Goal: Communication & Community: Share content

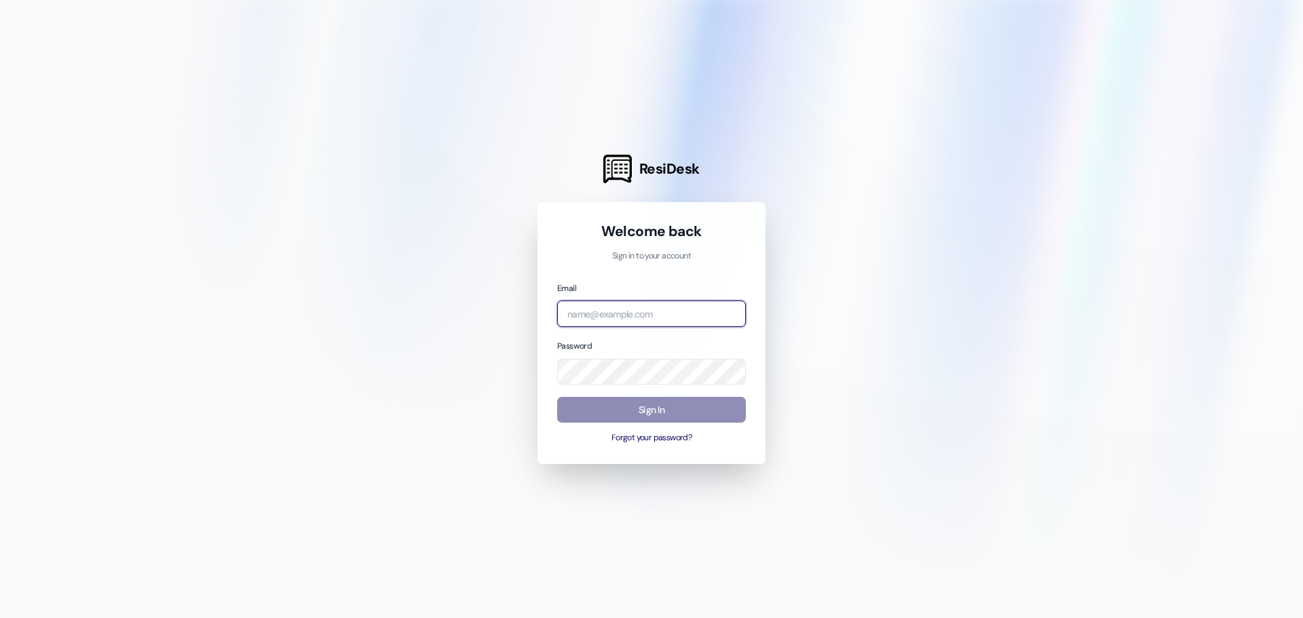
type input "[PERSON_NAME][EMAIL_ADDRESS][DOMAIN_NAME]"
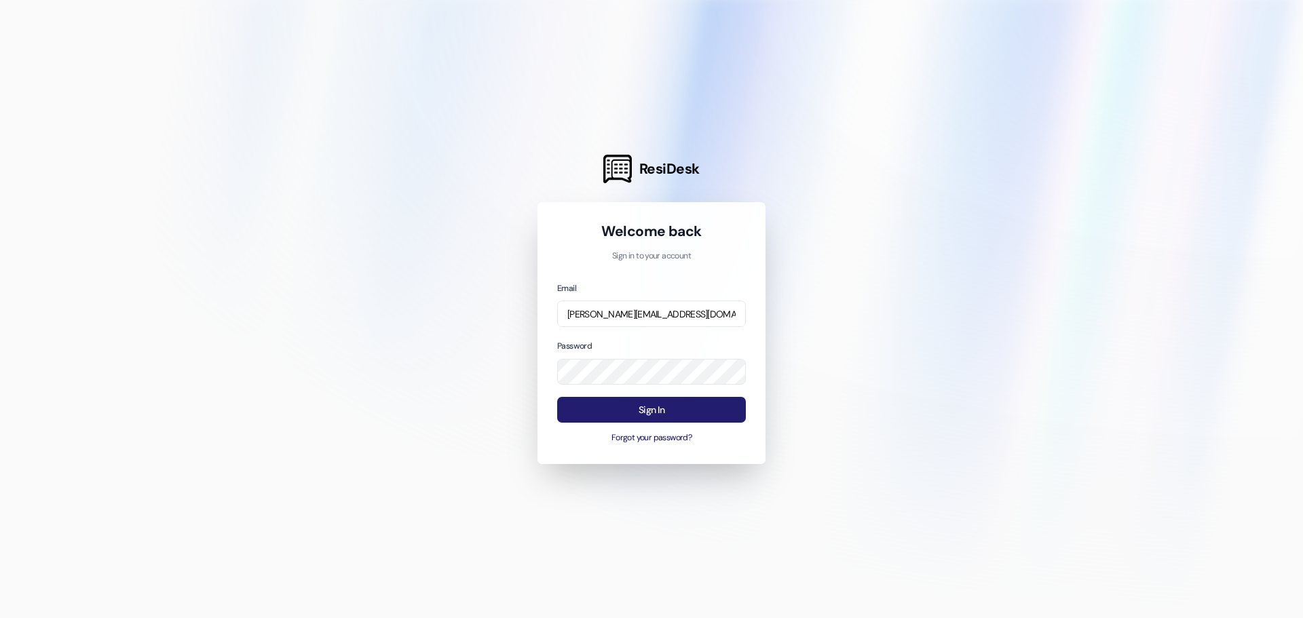
click at [677, 419] on button "Sign In" at bounding box center [651, 410] width 189 height 26
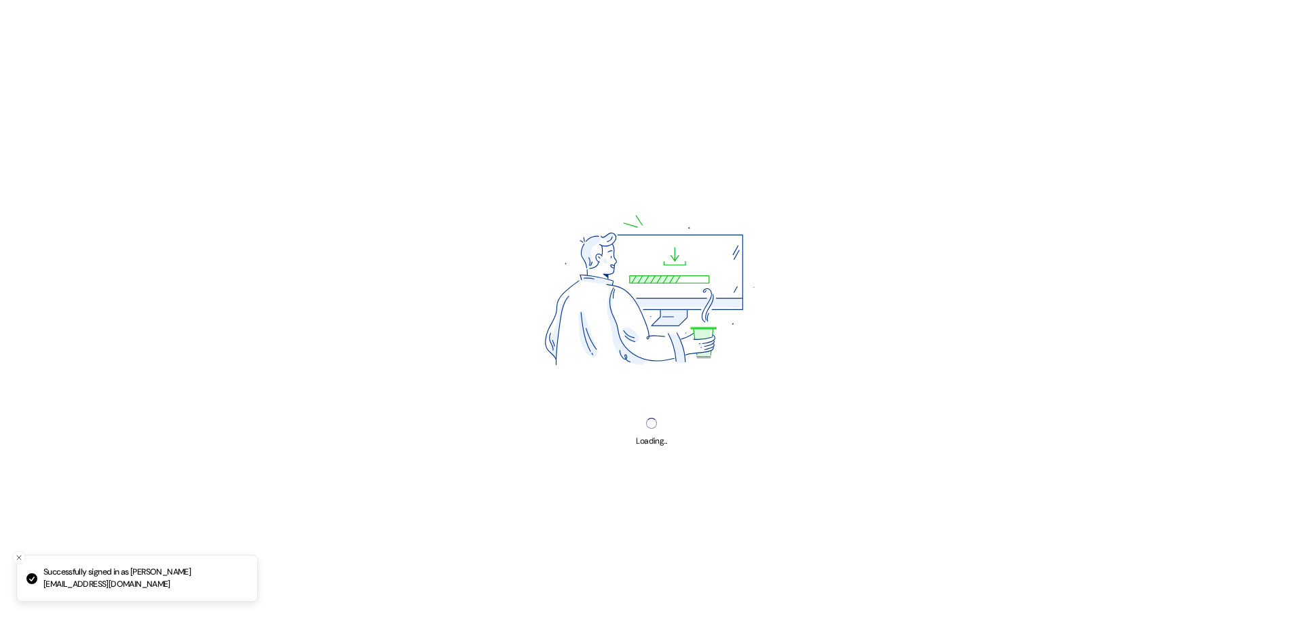
click at [676, 419] on div "Loading..." at bounding box center [651, 309] width 1303 height 618
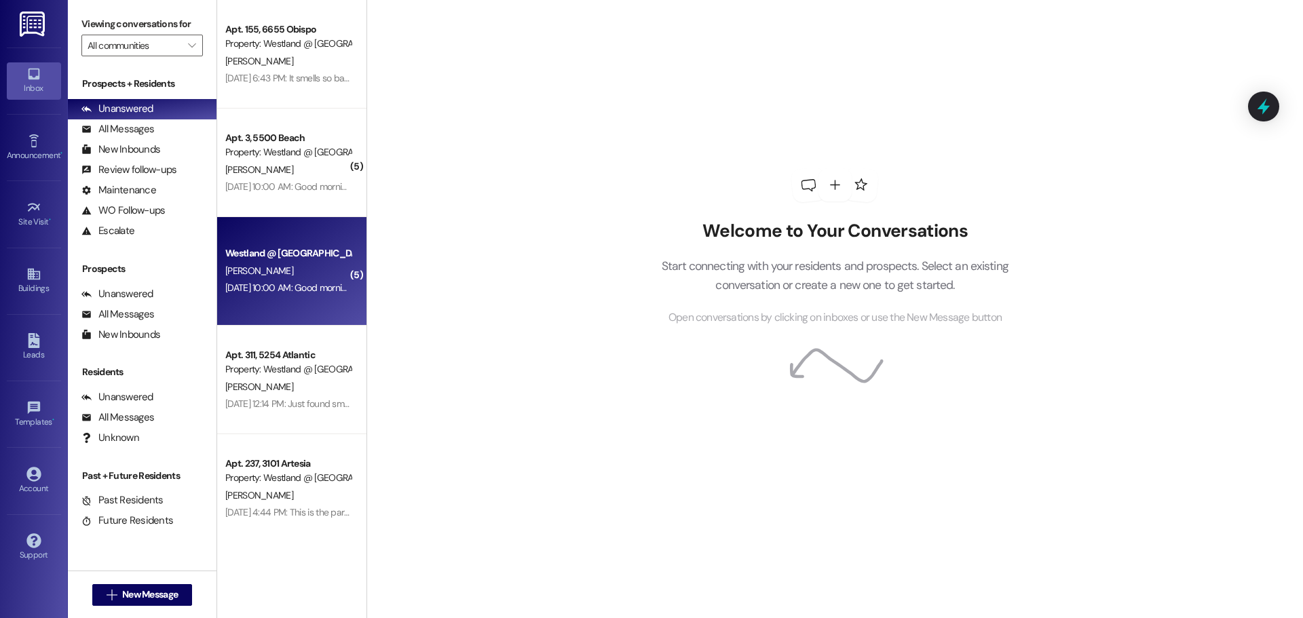
click at [298, 277] on div "Westland @ [GEOGRAPHIC_DATA] (3394) Prospect [PERSON_NAME] [DATE] 10:00 AM: Goo…" at bounding box center [291, 271] width 149 height 109
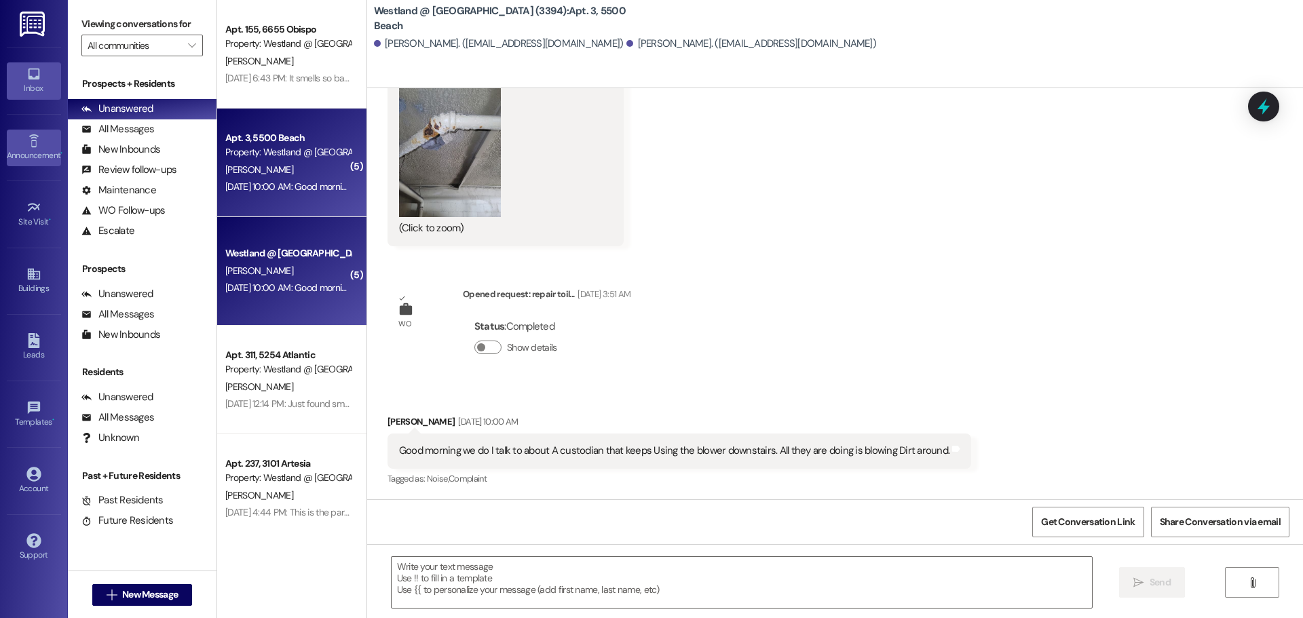
click at [51, 149] on div "Announcement •" at bounding box center [34, 156] width 68 height 14
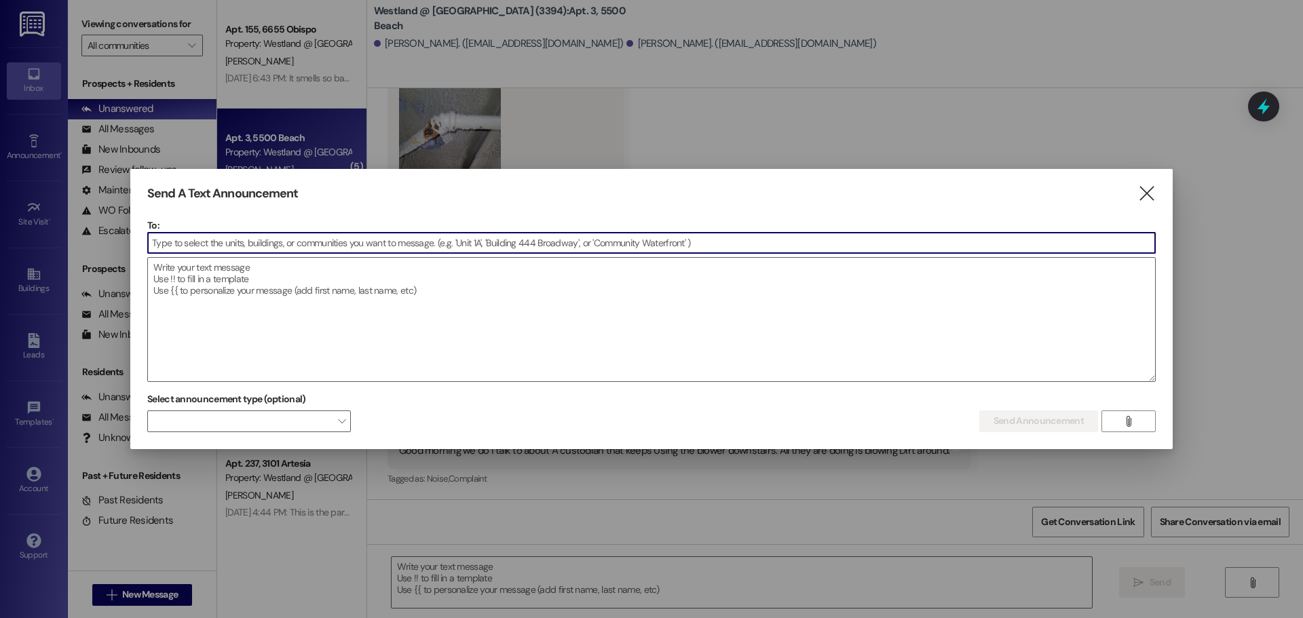
click at [379, 235] on input at bounding box center [651, 243] width 1007 height 20
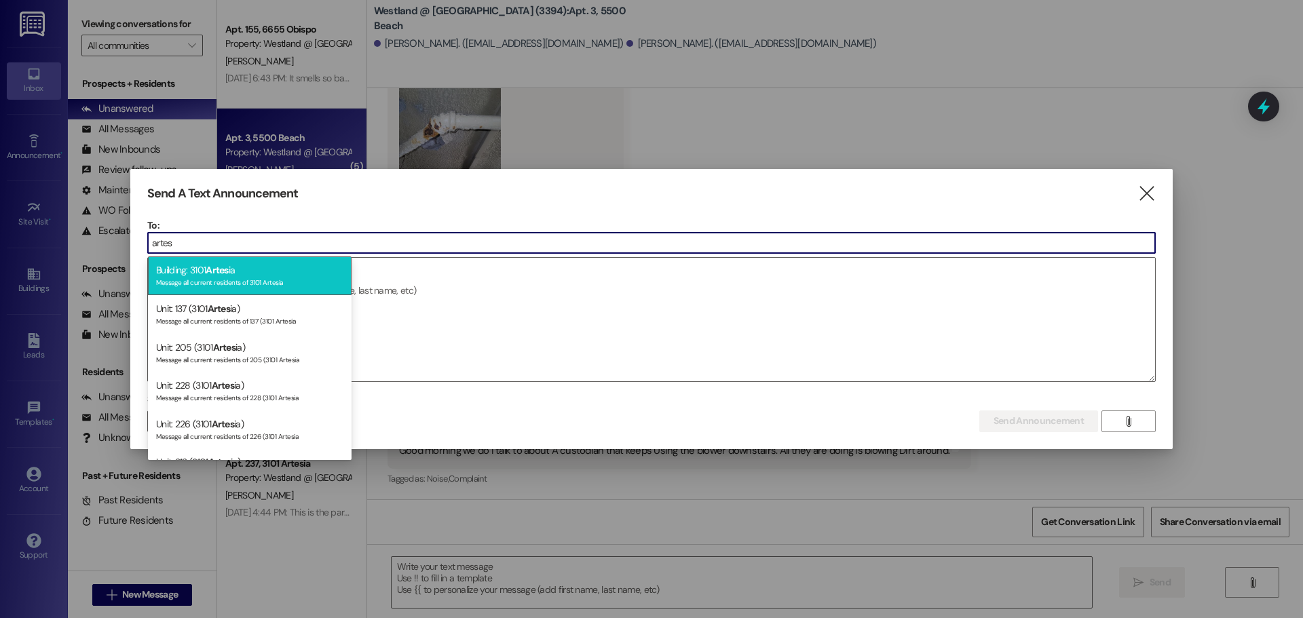
type input "artes"
click at [246, 278] on div "Message all current residents of 3101 Artesia" at bounding box center [249, 281] width 187 height 12
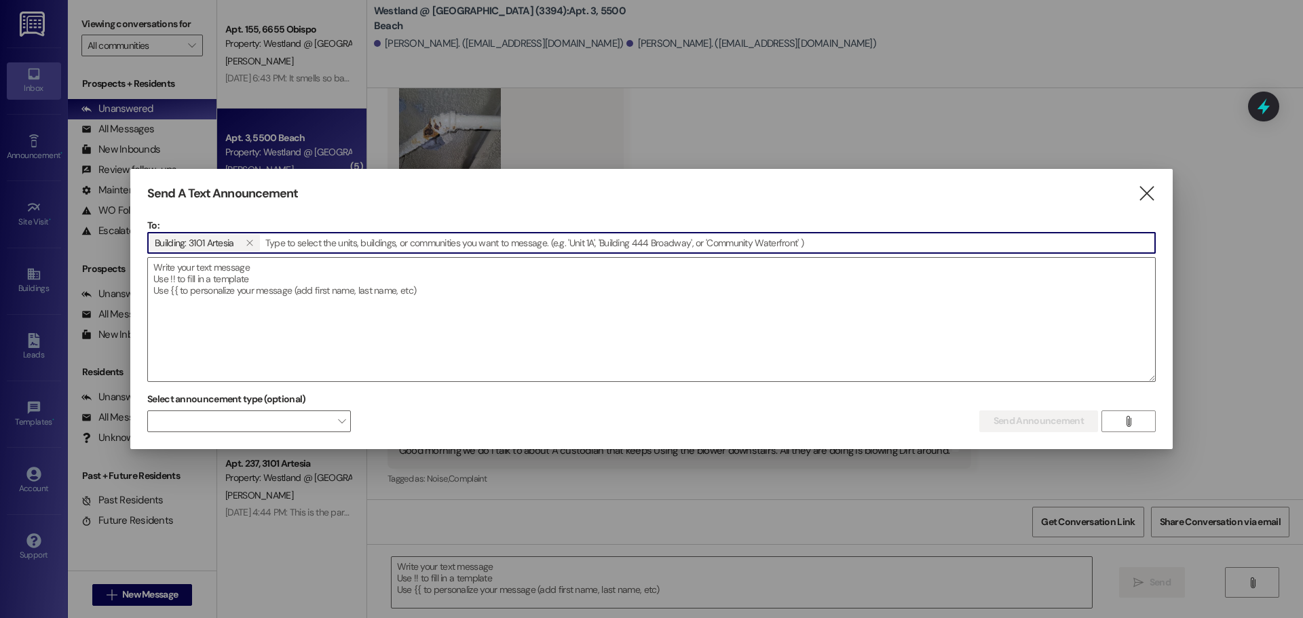
click at [304, 244] on input at bounding box center [708, 243] width 894 height 20
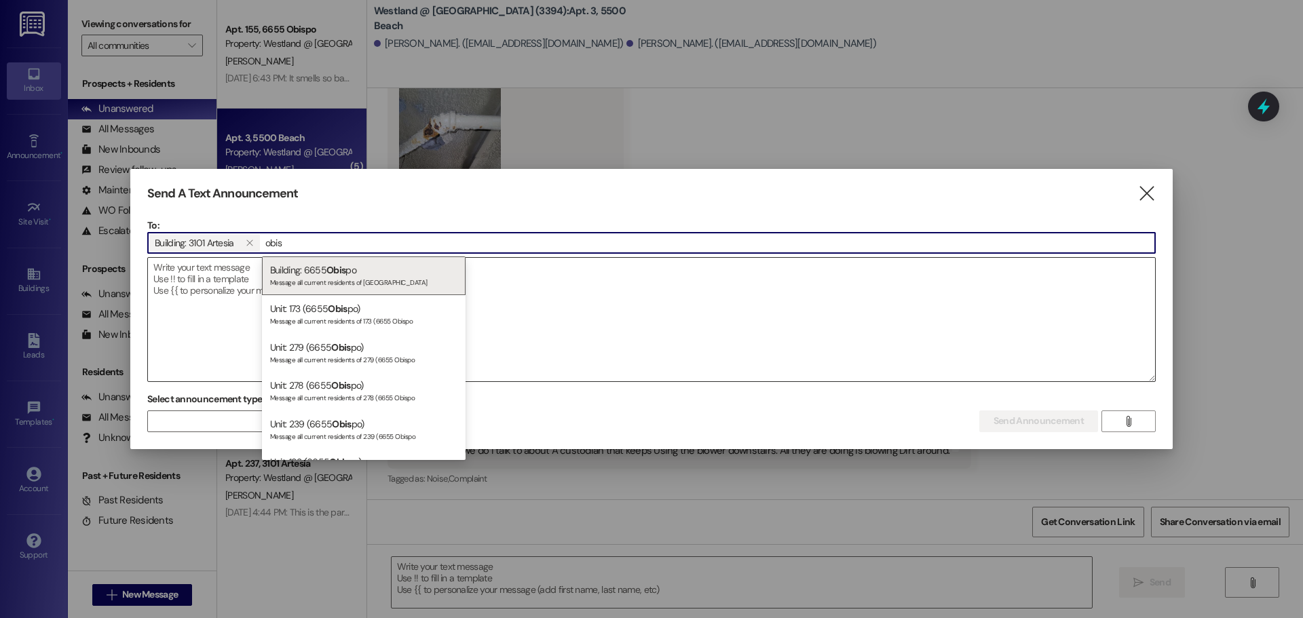
type input "obis"
click at [331, 277] on div "Building: 6655 Obis po Message all current residents of [GEOGRAPHIC_DATA]" at bounding box center [364, 275] width 204 height 39
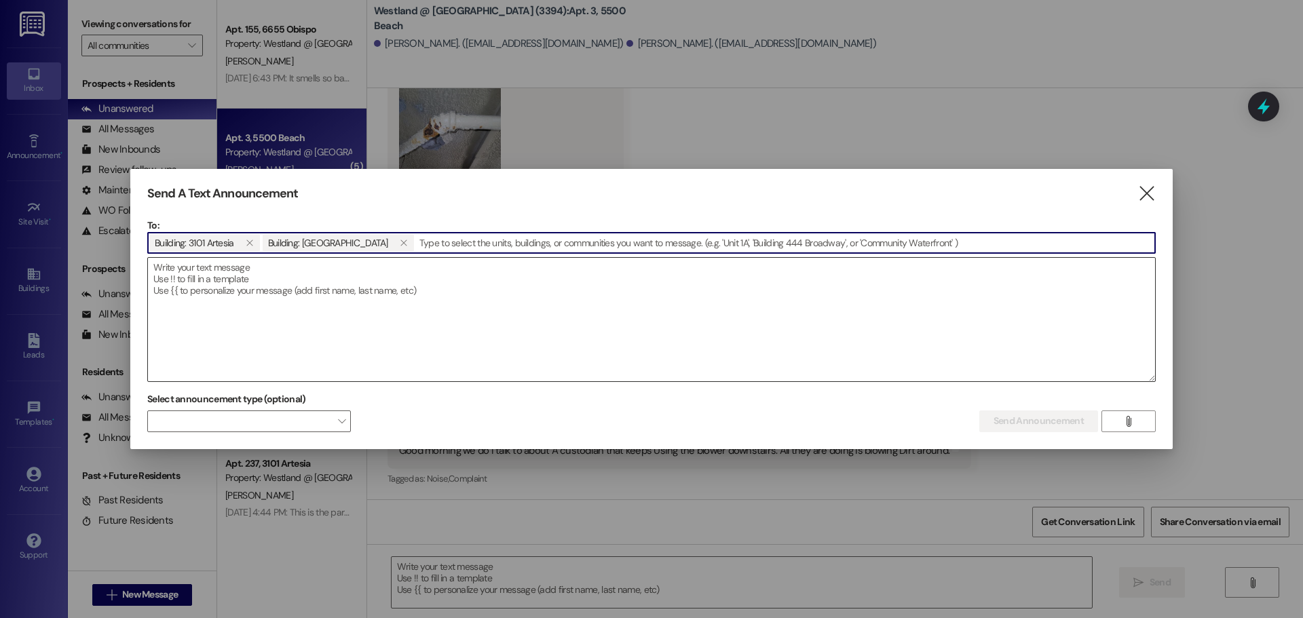
click at [338, 294] on textarea at bounding box center [651, 319] width 1007 height 123
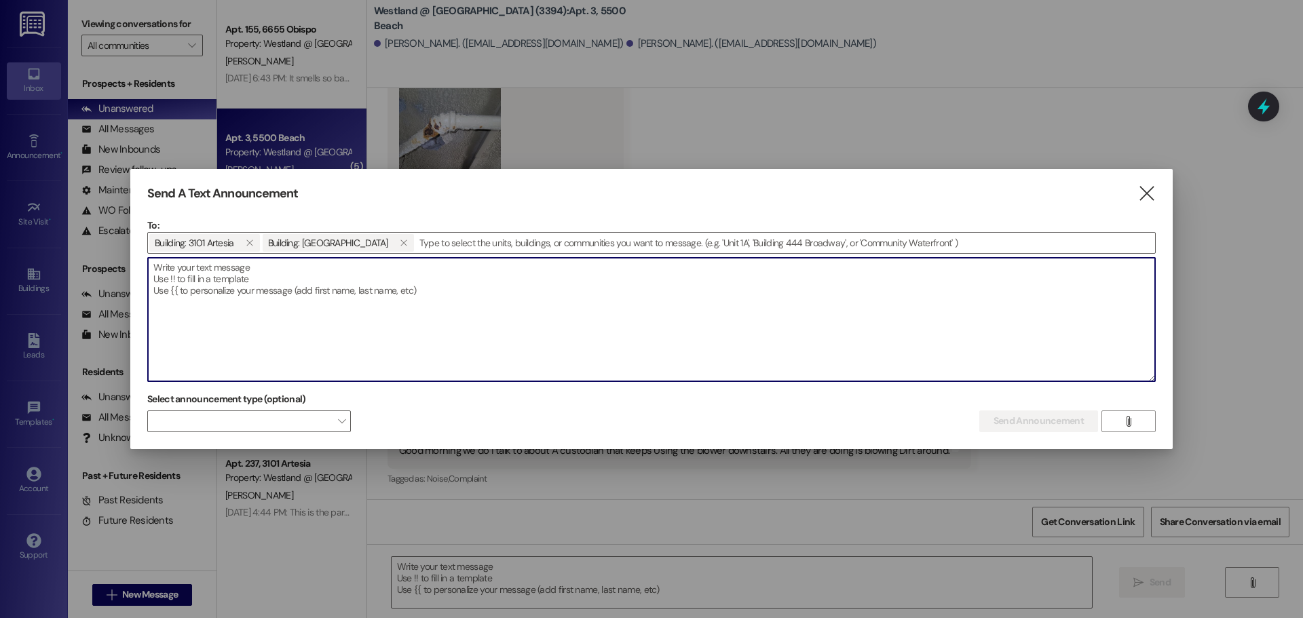
click at [1152, 187] on icon "" at bounding box center [1146, 194] width 18 height 14
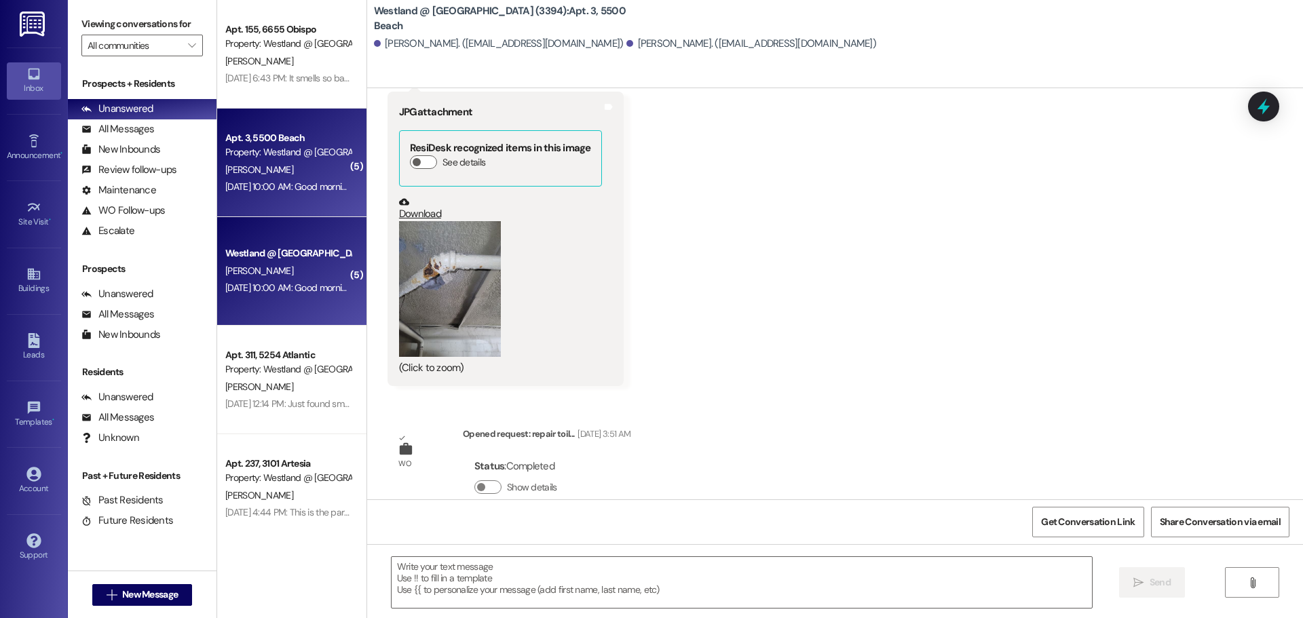
scroll to position [6655, 0]
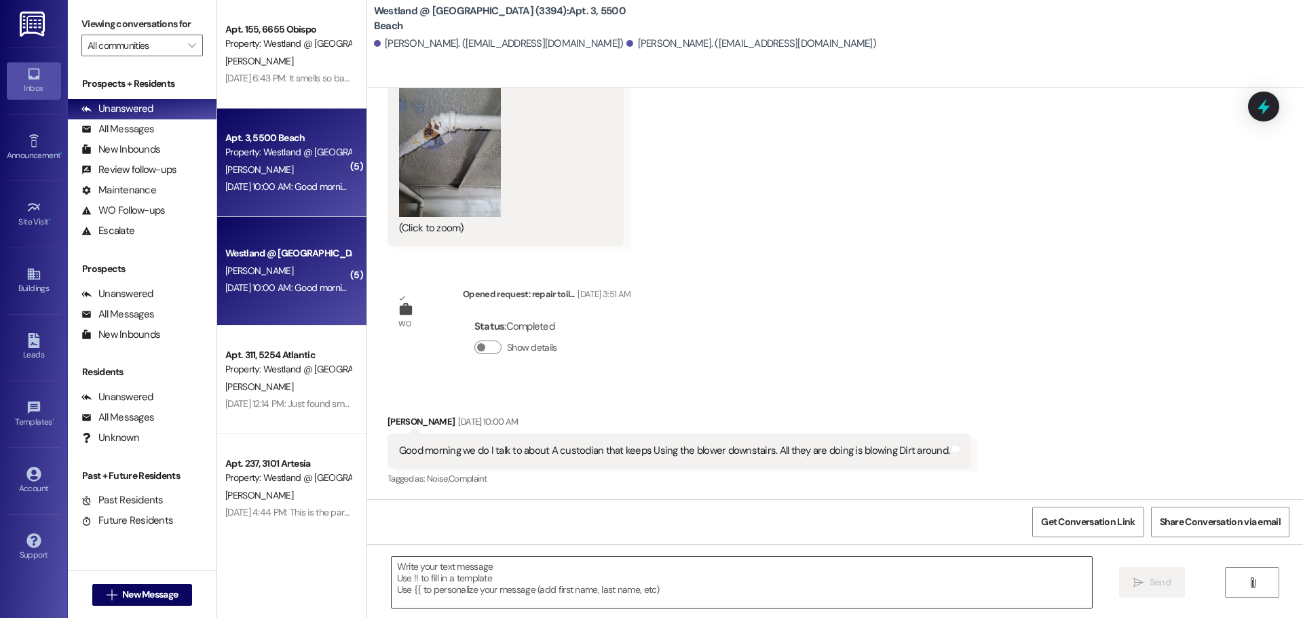
click at [451, 571] on textarea at bounding box center [742, 582] width 700 height 51
